Goal: Task Accomplishment & Management: Complete application form

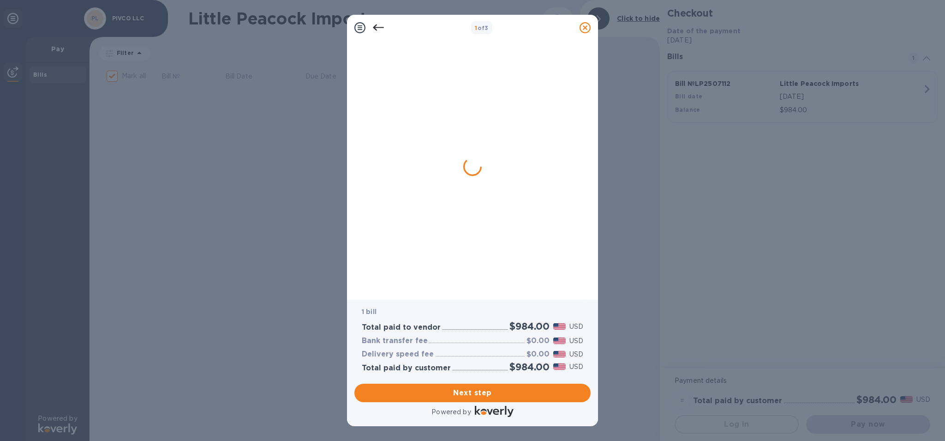
checkbox input "false"
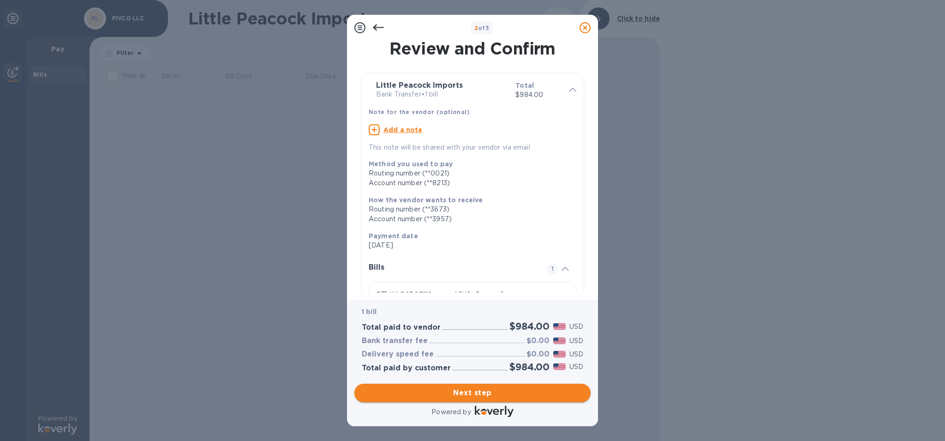
click at [527, 383] on button "Next step" at bounding box center [472, 392] width 236 height 18
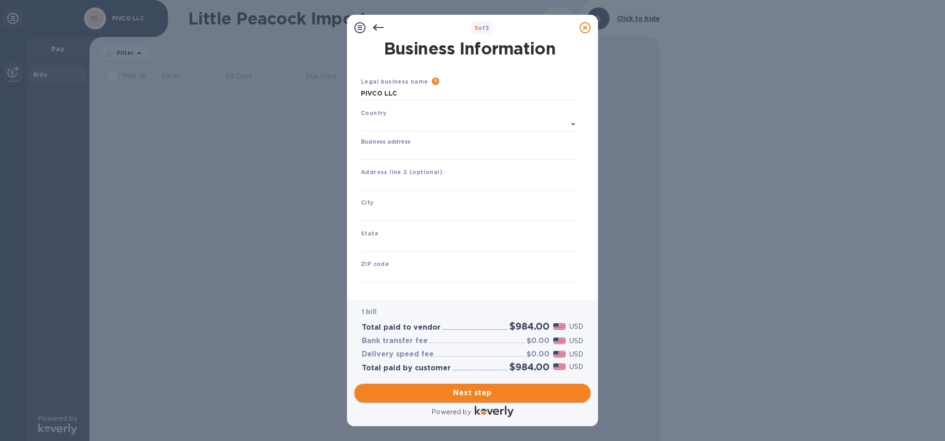
type input "[GEOGRAPHIC_DATA]"
click at [380, 155] on input "Business address" at bounding box center [470, 151] width 218 height 14
click at [484, 141] on div "Business address 1148 Union" at bounding box center [470, 147] width 218 height 21
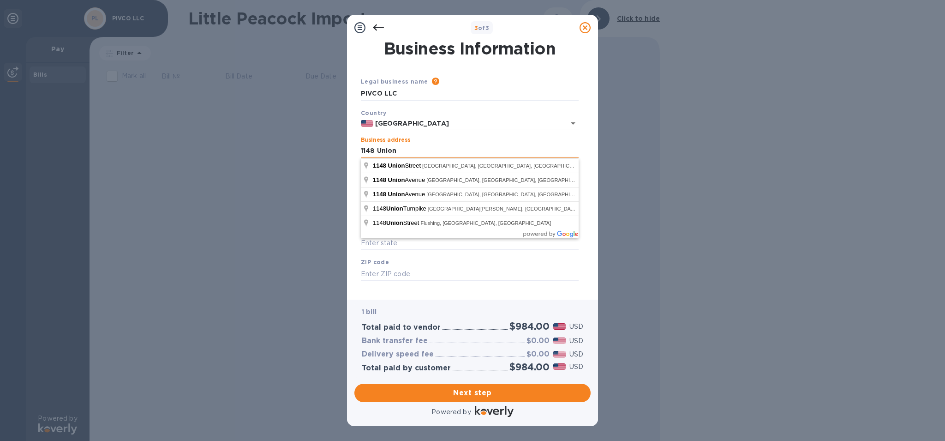
click at [402, 148] on input "1148 Union" at bounding box center [470, 151] width 218 height 14
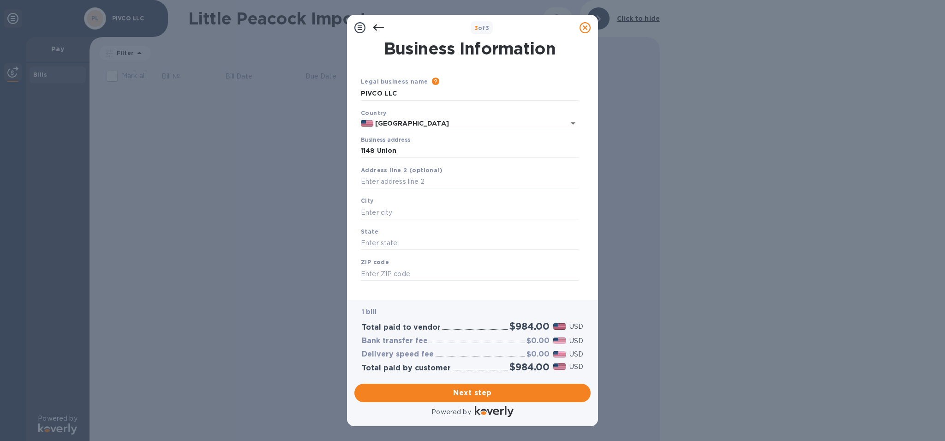
type input "[STREET_ADDRESS]"
type input "NY"
type input "11225"
click at [371, 211] on input "text" at bounding box center [470, 212] width 218 height 14
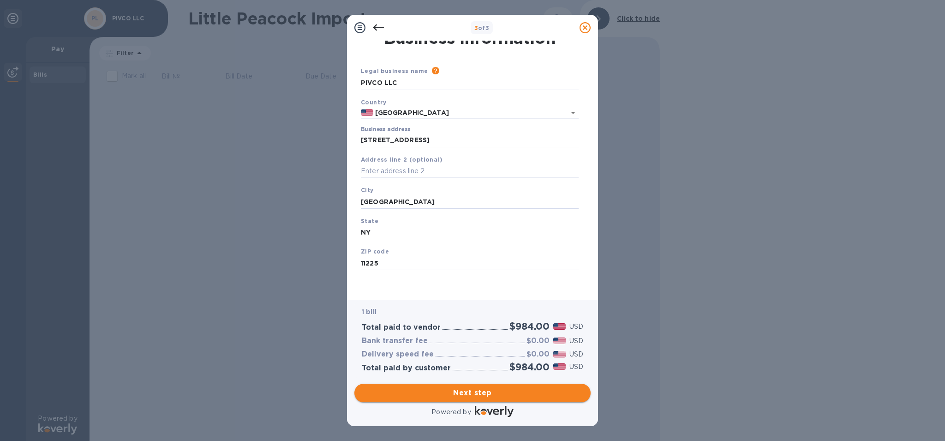
type input "[GEOGRAPHIC_DATA]"
click at [490, 390] on span "Next step" at bounding box center [472, 392] width 221 height 11
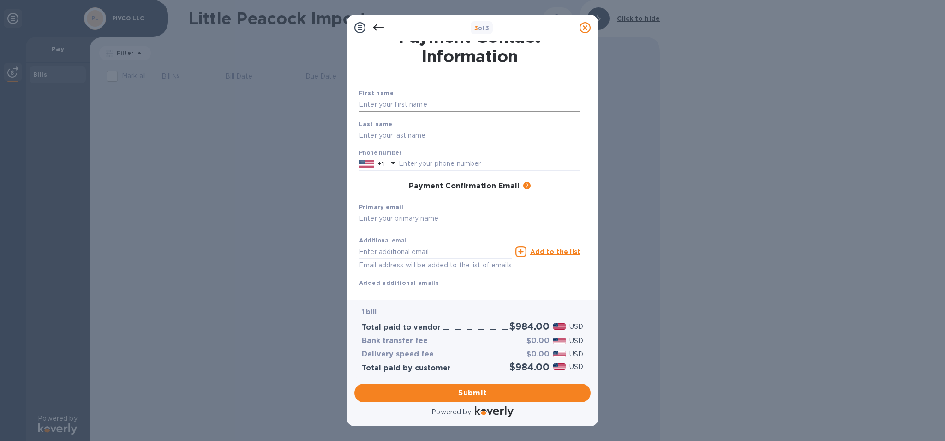
click at [414, 104] on input "text" at bounding box center [469, 105] width 221 height 14
type input "Conor"
type input "[PERSON_NAME]"
click at [367, 198] on div "First name [PERSON_NAME] Last name [PERSON_NAME] Phone number +1 Payment Confir…" at bounding box center [469, 187] width 229 height 207
drag, startPoint x: 426, startPoint y: 152, endPoint x: 418, endPoint y: 162, distance: 12.5
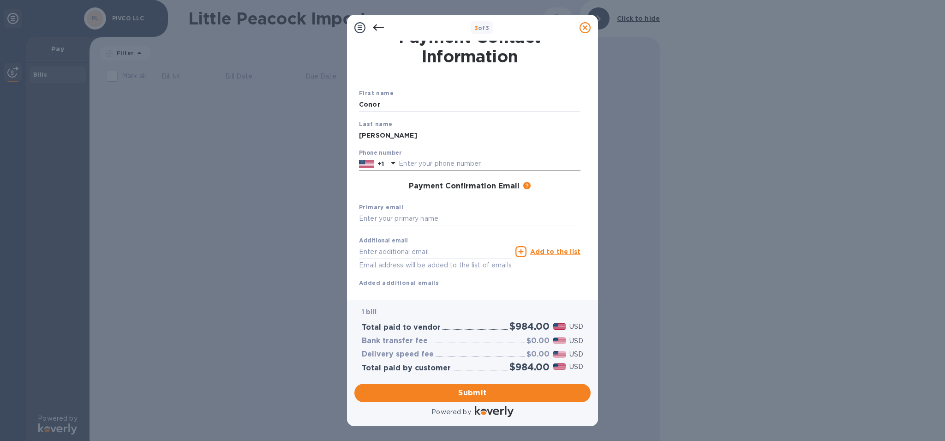
click at [425, 153] on div "Phone number +1" at bounding box center [469, 159] width 221 height 21
click at [417, 163] on input "text" at bounding box center [490, 164] width 182 height 14
type input "7818880114"
click at [395, 214] on input "text" at bounding box center [469, 219] width 221 height 14
type input "[EMAIL_ADDRESS][DOMAIN_NAME]"
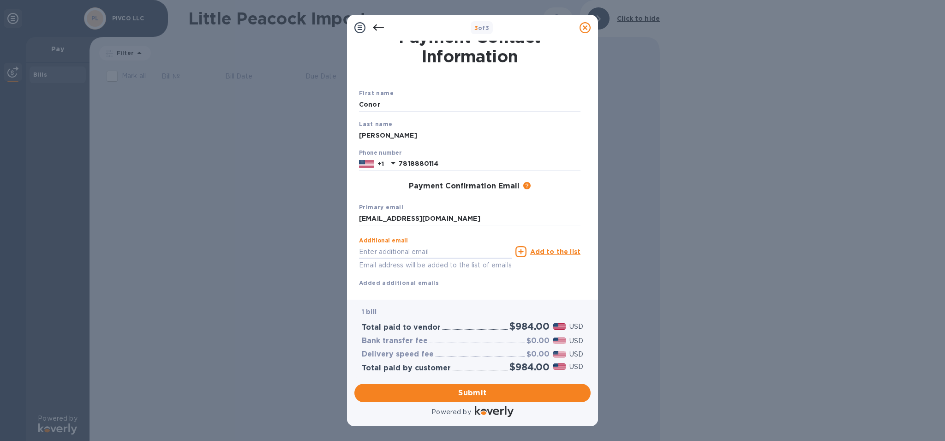
scroll to position [33, 0]
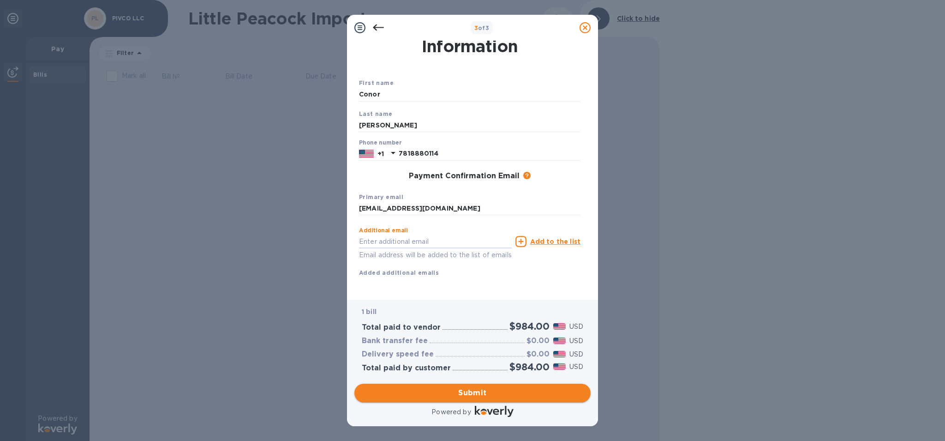
click at [505, 391] on span "Submit" at bounding box center [472, 392] width 221 height 11
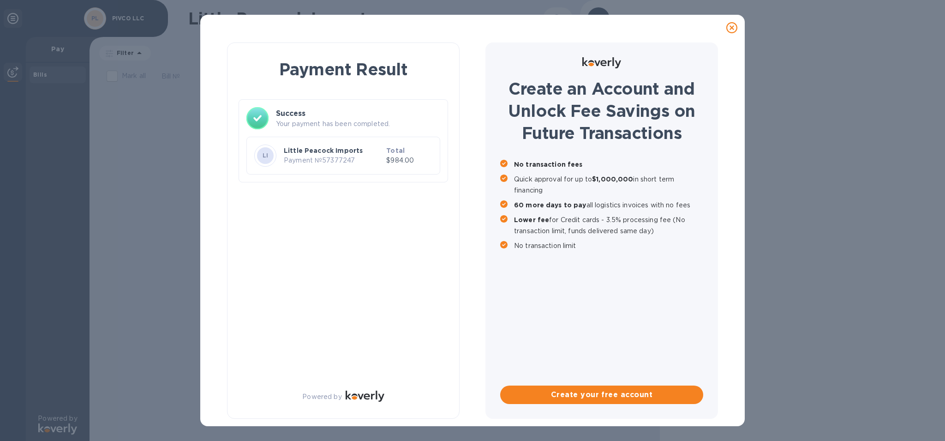
scroll to position [0, 0]
